Goal: Task Accomplishment & Management: Complete application form

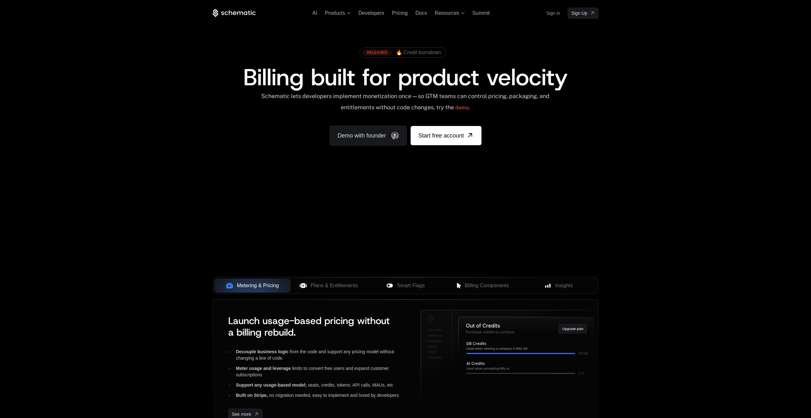
click at [164, 114] on div "AI Products Developers Pricing Docs Resources Summit Sign in Sign Up RELEASED 🔥…" at bounding box center [405, 96] width 811 height 192
click at [164, 115] on div "AI Products Developers Pricing Docs Resources Summit Sign in Sign Up RELEASED 🔥…" at bounding box center [405, 96] width 811 height 192
click at [662, 112] on div "AI Products Developers Pricing Docs Resources Summit Sign in Sign Up RELEASED 🔥…" at bounding box center [405, 96] width 811 height 192
click at [633, 108] on div "AI Products Developers Pricing Docs Resources Summit Sign in Sign Up RELEASED 🔥…" at bounding box center [405, 96] width 811 height 192
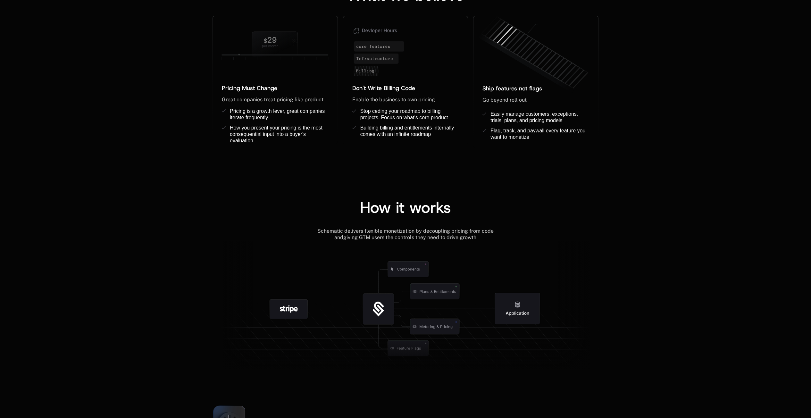
scroll to position [318, 0]
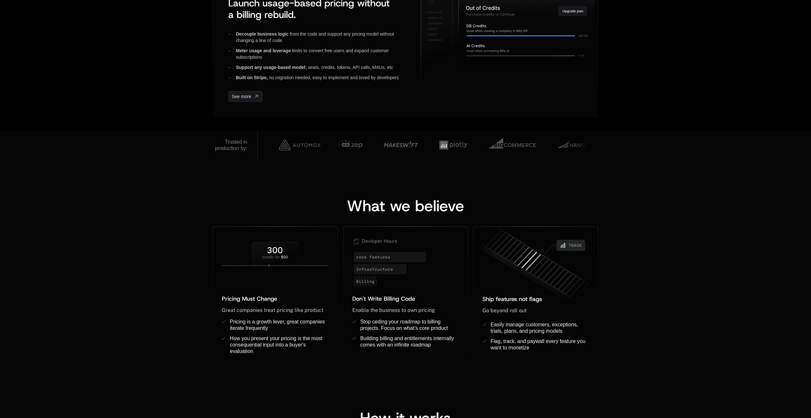
click at [134, 231] on div "What we believe Pricing Must Change ﻿ ﻿ Great companies treat pricing like prod…" at bounding box center [405, 272] width 811 height 225
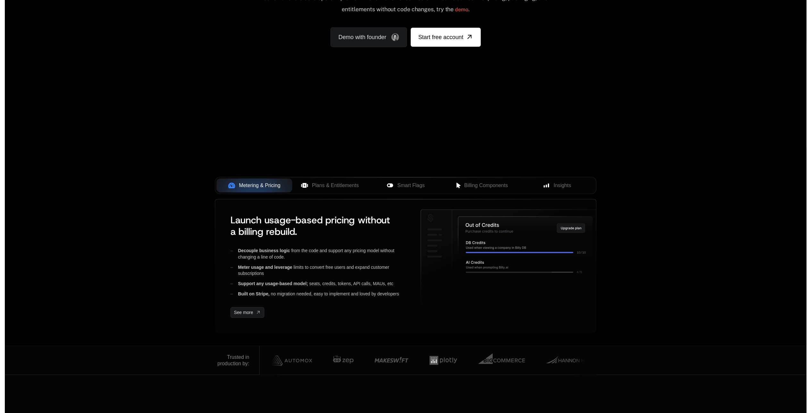
scroll to position [0, 0]
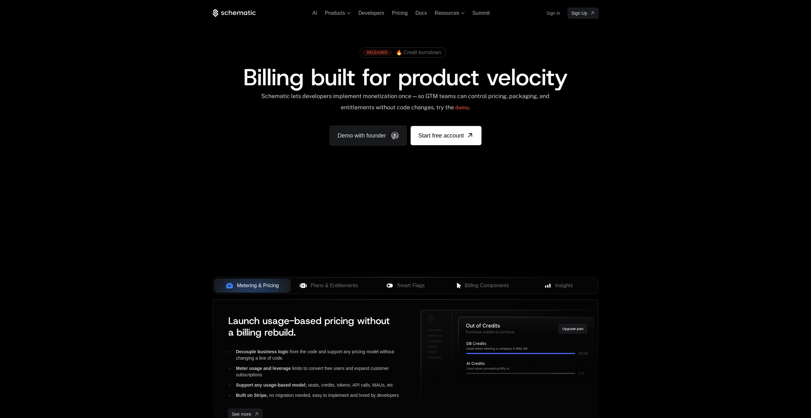
click at [139, 236] on div "AI Products Developers Pricing Docs Resources Summit Sign in Sign Up RELEASED 🔥…" at bounding box center [405, 224] width 811 height 448
click at [740, 143] on div "AI Products Developers Pricing Docs Resources Summit Sign in Sign Up RELEASED 🔥…" at bounding box center [405, 96] width 811 height 192
click at [212, 62] on div "RELEASED 🔥 Credit burndown Billing built for product velocity Schematic lets de…" at bounding box center [405, 95] width 417 height 153
click at [402, 15] on span "Pricing" at bounding box center [400, 12] width 16 height 5
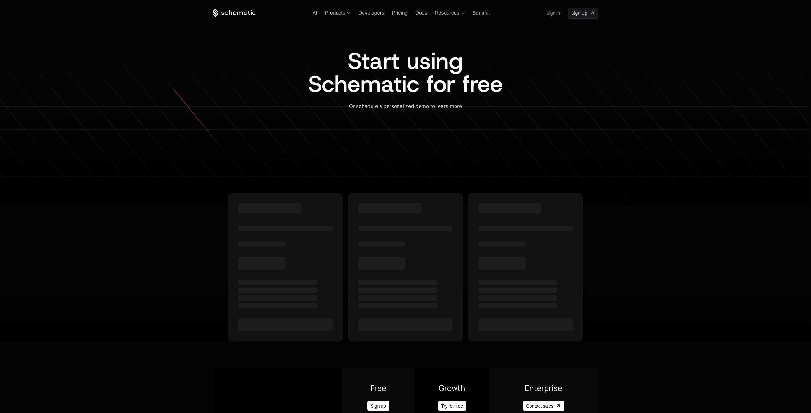
click at [113, 155] on div "Add Ons Teams Unlimited Data Exports Unlimited Overrides Unlimited Timed Overri…" at bounding box center [405, 243] width 811 height 197
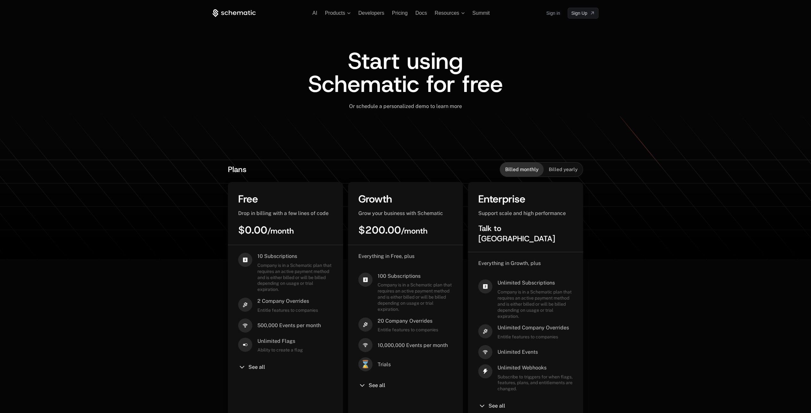
click at [131, 156] on div "Plans Billed monthly Billed yearly Free Drop in billing with a few lines of cod…" at bounding box center [405, 411] width 811 height 533
click at [743, 104] on div "AI Products Developers Pricing Docs Resources Summit Sign in Sign Up Start usin…" at bounding box center [405, 339] width 811 height 678
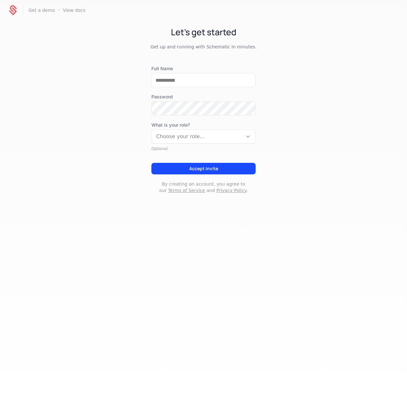
click at [85, 84] on div "Let's get started Get up and running with Schematic in minutes. Full Name Passw…" at bounding box center [203, 116] width 407 height 191
click at [175, 83] on input "Full Name" at bounding box center [203, 79] width 103 height 13
click at [82, 86] on div "Let's get started Get up and running with Schematic in minutes. Full Name Passw…" at bounding box center [203, 116] width 407 height 191
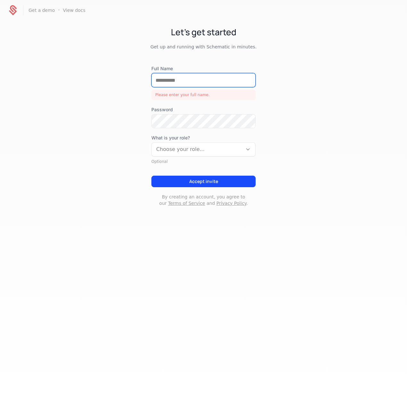
click at [167, 77] on input "Full Name" at bounding box center [203, 79] width 103 height 13
drag, startPoint x: 343, startPoint y: 54, endPoint x: 321, endPoint y: 24, distance: 37.6
click at [343, 54] on div "Let's get started Get up and running with Schematic in minutes. Full Name Pleas…" at bounding box center [203, 123] width 407 height 204
drag, startPoint x: 348, startPoint y: 68, endPoint x: 336, endPoint y: 0, distance: 68.3
click at [348, 68] on div "Let's get started Get up and running with Schematic in minutes. Full Name Pleas…" at bounding box center [203, 123] width 407 height 204
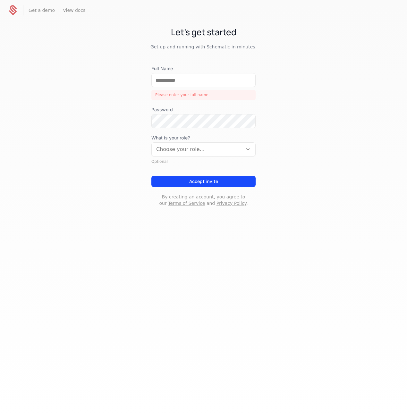
click at [353, 71] on div "Let's get started Get up and running with Schematic in minutes. Full Name Pleas…" at bounding box center [203, 123] width 407 height 204
click at [329, 79] on div "Let's get started Get up and running with Schematic in minutes. Full Name Pleas…" at bounding box center [203, 123] width 407 height 204
click at [331, 78] on div "Let's get started Get up and running with Schematic in minutes. Full Name Pleas…" at bounding box center [203, 123] width 407 height 204
drag, startPoint x: 330, startPoint y: 155, endPoint x: 304, endPoint y: 157, distance: 25.7
click at [330, 155] on div "Let's get started Get up and running with Schematic in minutes. Full Name Pleas…" at bounding box center [203, 123] width 407 height 204
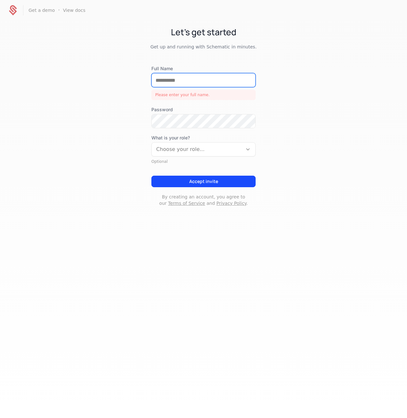
click at [184, 82] on input "Full Name" at bounding box center [203, 79] width 103 height 13
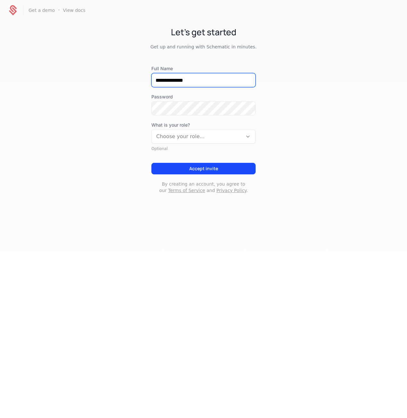
type input "**********"
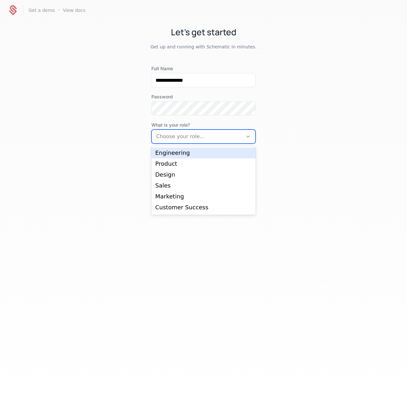
click at [167, 138] on div at bounding box center [197, 136] width 82 height 9
click at [181, 156] on div "Engineering" at bounding box center [203, 153] width 96 height 6
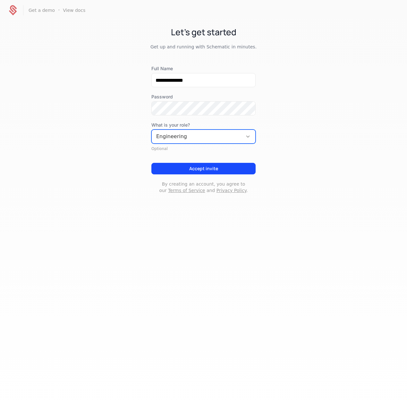
click at [298, 197] on div "**********" at bounding box center [203, 116] width 407 height 191
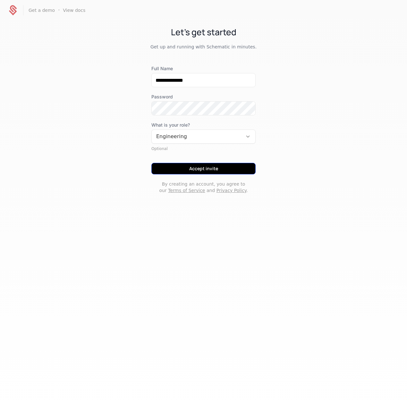
click at [207, 167] on button "Accept invite" at bounding box center [203, 169] width 104 height 12
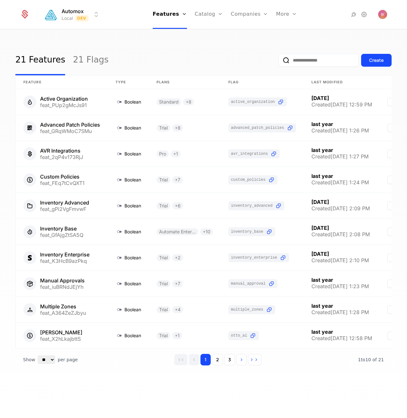
click at [218, 47] on div "21 Features 21 Flags Create" at bounding box center [203, 60] width 376 height 30
click at [190, 51] on div "21 Features 21 Flags Create" at bounding box center [203, 60] width 376 height 30
click at [175, 33] on link "Features" at bounding box center [174, 35] width 29 height 8
click at [172, 47] on link "Flags" at bounding box center [174, 48] width 29 height 8
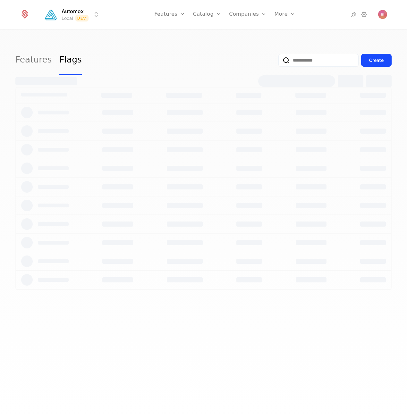
click at [118, 45] on div "Features Flags Create" at bounding box center [203, 60] width 376 height 30
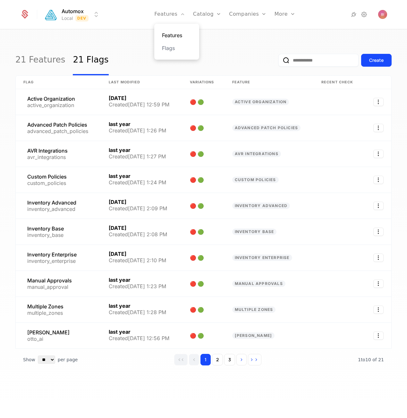
click at [169, 34] on link "Features" at bounding box center [176, 35] width 29 height 8
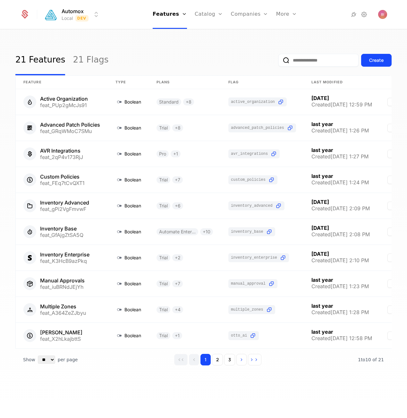
click at [70, 10] on html "Automox Local Dev Features Features Flags Catalog Plans Add Ons Credits Configu…" at bounding box center [203, 209] width 407 height 418
click at [216, 44] on html "Automox Local Dev Features Features Flags Catalog Plans Add Ons Credits Configu…" at bounding box center [203, 209] width 407 height 418
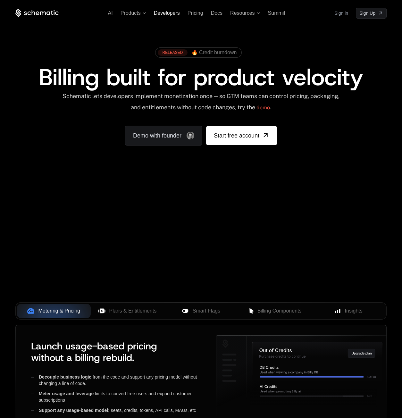
click at [161, 14] on span "Developers" at bounding box center [167, 12] width 26 height 5
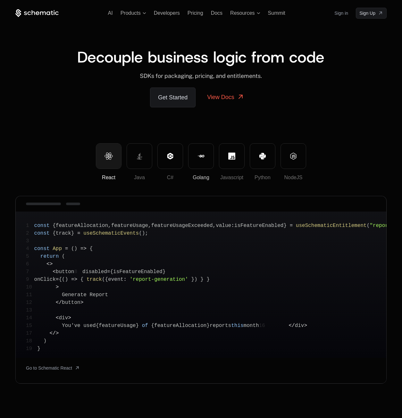
click at [207, 157] on button "Golang" at bounding box center [201, 156] width 26 height 26
click at [54, 106] on div "Get Started View Docs" at bounding box center [200, 97] width 371 height 20
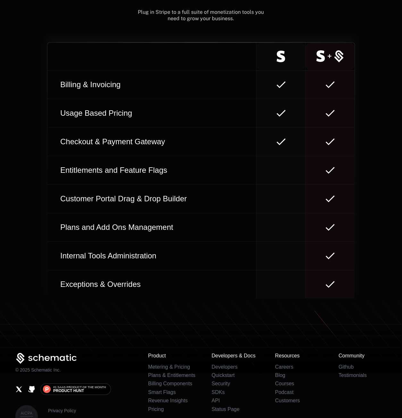
scroll to position [2789, 0]
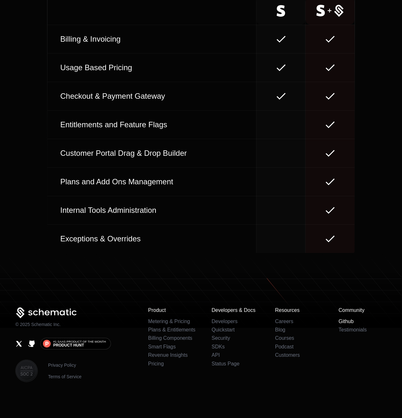
click at [350, 321] on link "Github" at bounding box center [345, 321] width 15 height 5
